Goal: Task Accomplishment & Management: Manage account settings

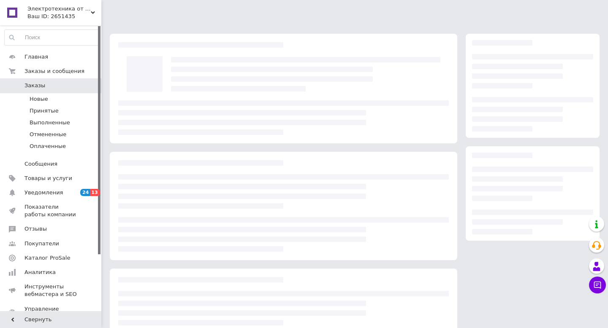
scroll to position [57, 0]
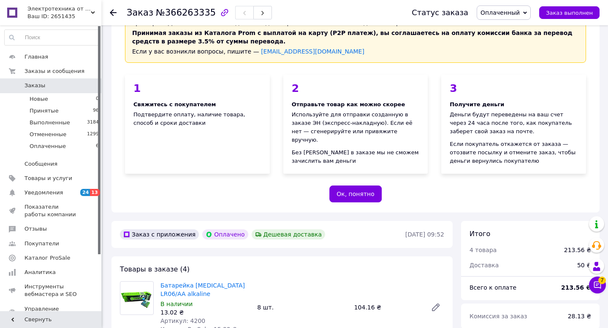
click at [51, 93] on link "Заказы 0" at bounding box center [52, 85] width 104 height 14
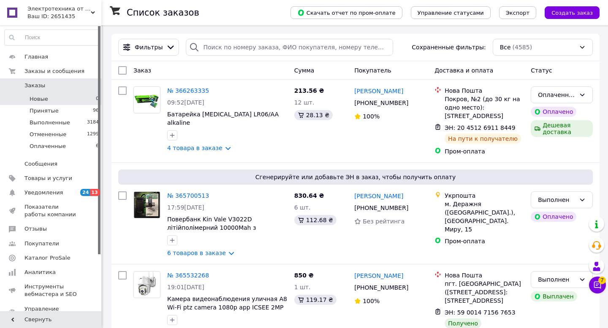
click at [47, 101] on li "Новые 0" at bounding box center [52, 99] width 104 height 12
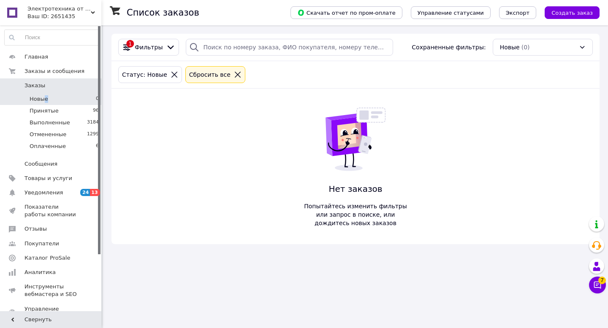
drag, startPoint x: 47, startPoint y: 101, endPoint x: 43, endPoint y: 100, distance: 4.7
click at [43, 100] on li "Новые 0" at bounding box center [52, 99] width 104 height 12
click at [33, 100] on span "Новые" at bounding box center [39, 99] width 19 height 8
click at [41, 89] on span "Заказы" at bounding box center [34, 86] width 21 height 8
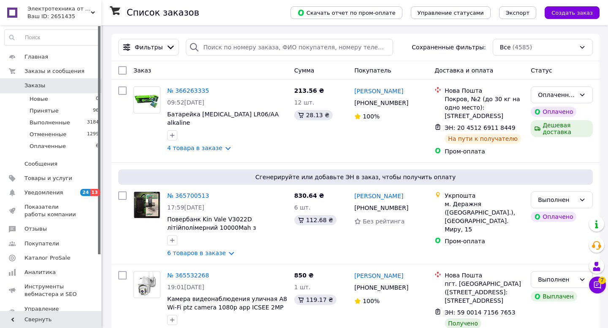
drag, startPoint x: 42, startPoint y: 89, endPoint x: 267, endPoint y: 72, distance: 225.6
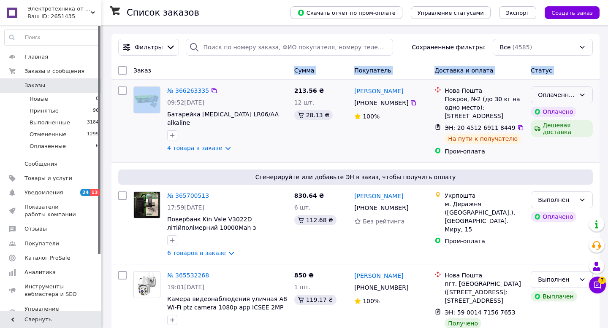
click at [583, 94] on icon at bounding box center [582, 95] width 5 height 3
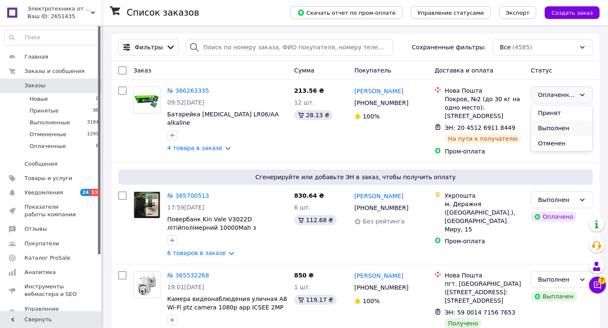
click at [559, 130] on li "Выполнен" at bounding box center [561, 128] width 61 height 15
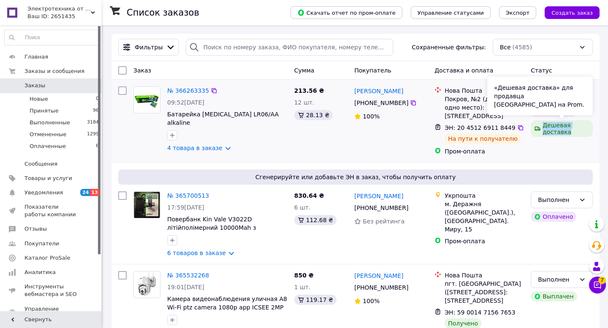
drag, startPoint x: 598, startPoint y: 100, endPoint x: 576, endPoint y: 144, distance: 49.6
click at [576, 144] on div "№ 366263335 09:52, 12.10.2025 Батарейка VIDEX LR06/AA alkaline 4 товара в заказ…" at bounding box center [355, 121] width 488 height 83
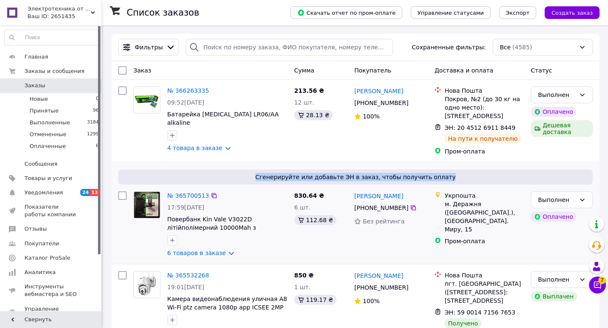
drag, startPoint x: 576, startPoint y: 144, endPoint x: 517, endPoint y: 178, distance: 67.8
click at [517, 178] on span "Сгенерируйте или добавьте ЭН в заказ, чтобы получить оплату" at bounding box center [356, 177] width 468 height 8
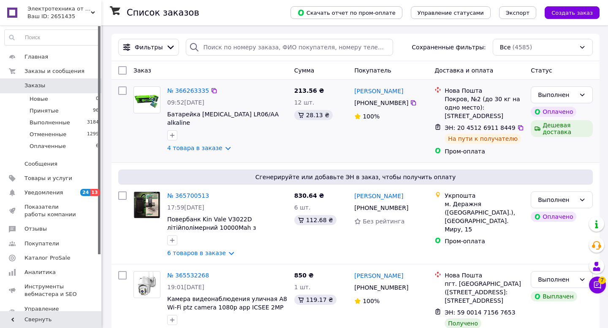
click at [343, 144] on div "213.56 ₴ 12 шт. 28.13 ₴" at bounding box center [321, 121] width 60 height 76
